Goal: Task Accomplishment & Management: Use online tool/utility

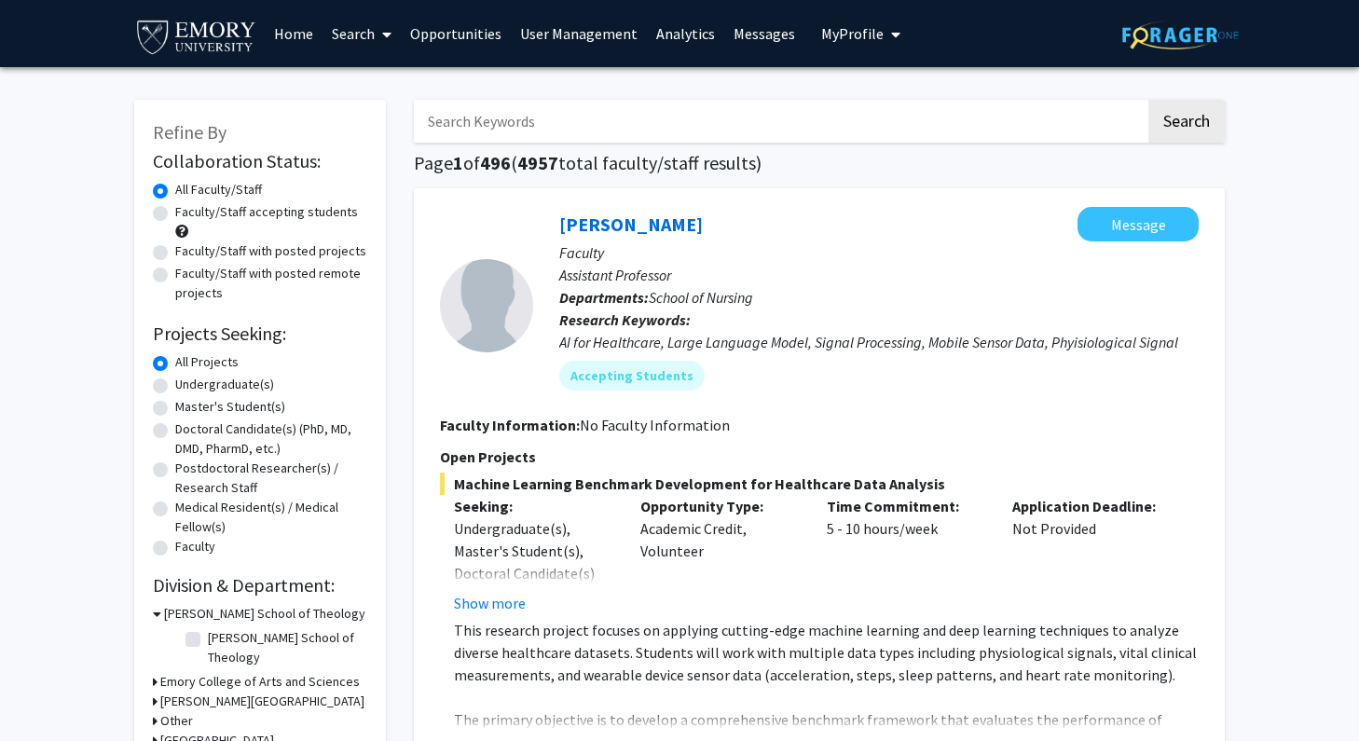
click at [455, 34] on link "Opportunities" at bounding box center [456, 33] width 110 height 65
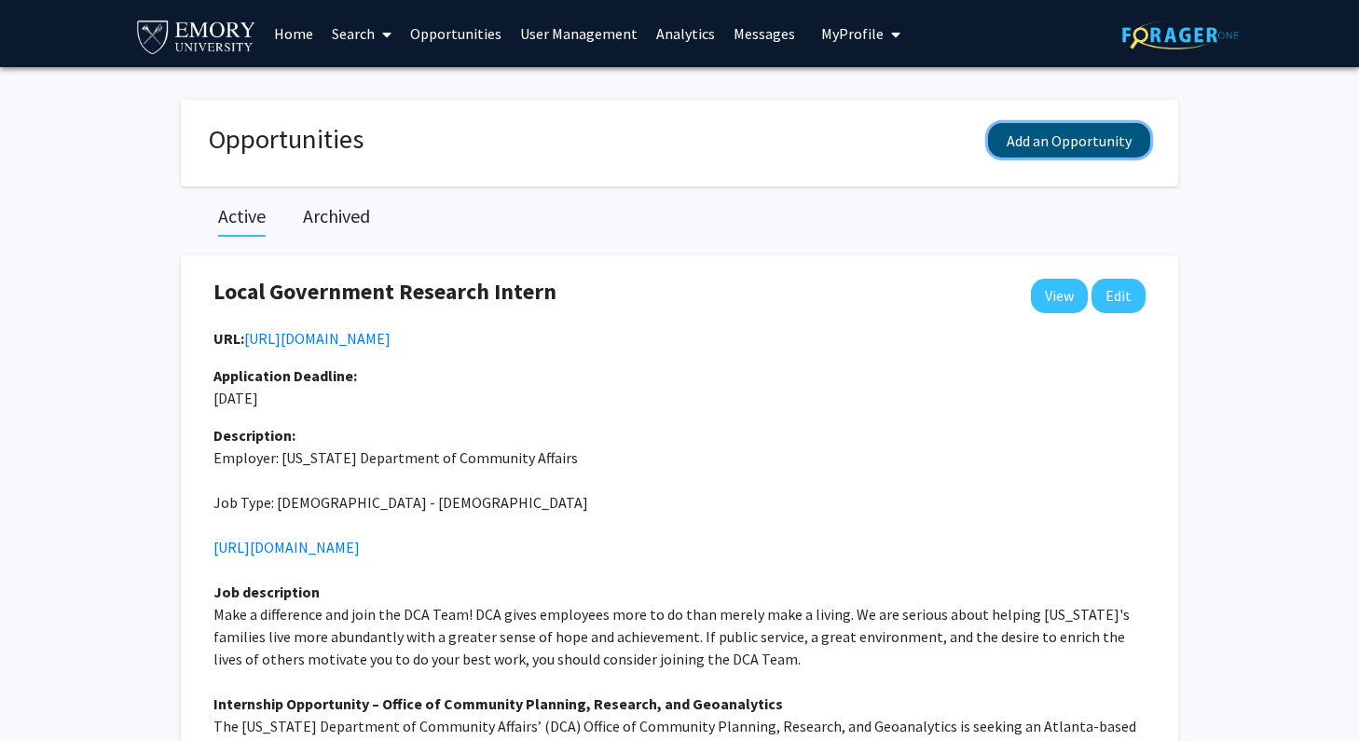
click at [1088, 141] on button "Add an Opportunity" at bounding box center [1069, 140] width 162 height 34
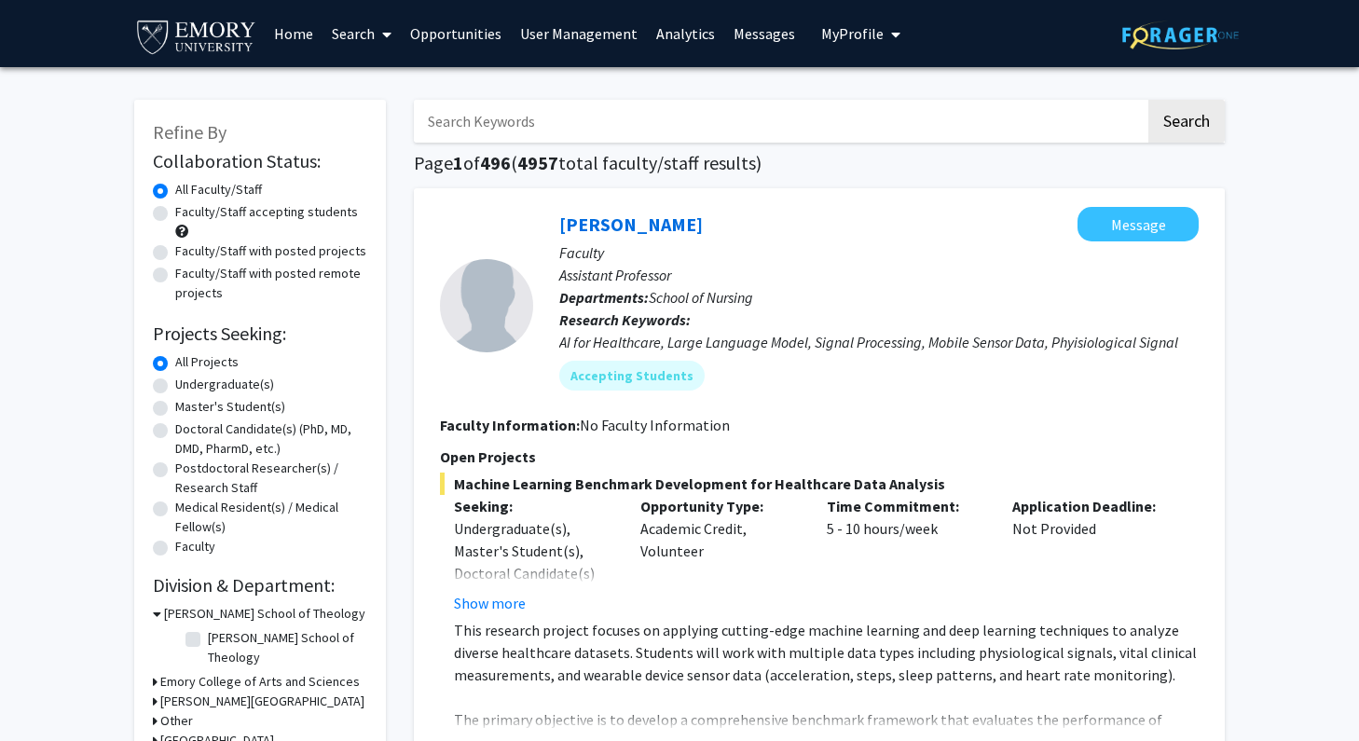
click at [467, 44] on link "Opportunities" at bounding box center [456, 33] width 110 height 65
